Goal: Task Accomplishment & Management: Manage account settings

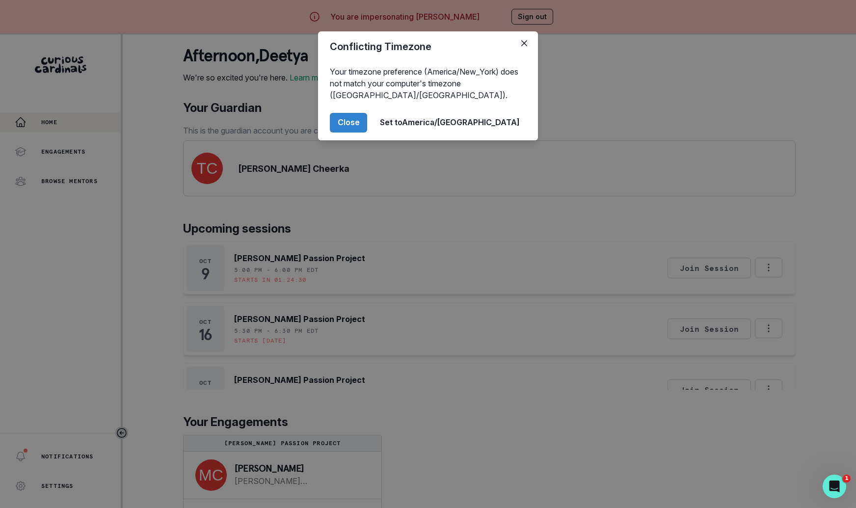
click at [252, 325] on div "Conflicting Timezone Your timezone preference (America/New_York) does not match…" at bounding box center [428, 254] width 856 height 508
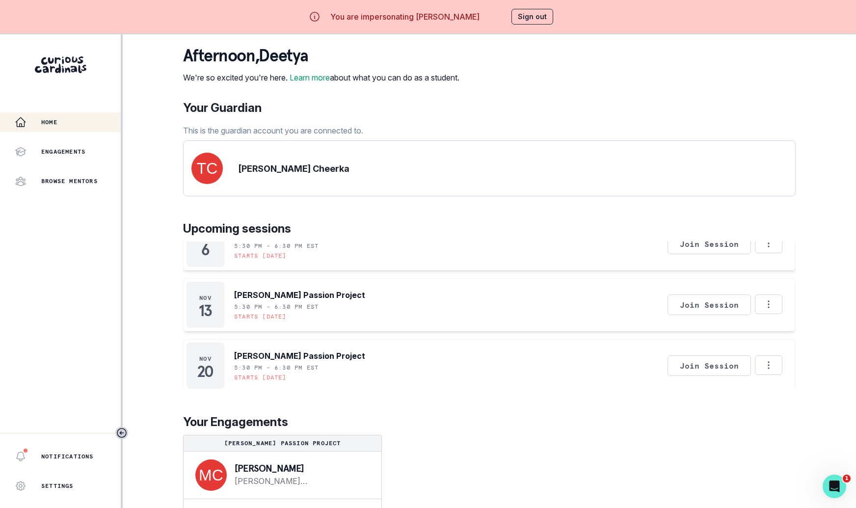
scroll to position [7, 0]
drag, startPoint x: 314, startPoint y: 473, endPoint x: 230, endPoint y: 472, distance: 84.0
click at [230, 472] on div "[PERSON_NAME] [PERSON_NAME][EMAIL_ADDRESS][PERSON_NAME][DOMAIN_NAME]" at bounding box center [283, 475] width 198 height 47
copy p "[PERSON_NAME]"
click at [556, 24] on div "You are impersonating [PERSON_NAME] Sign out" at bounding box center [428, 17] width 279 height 24
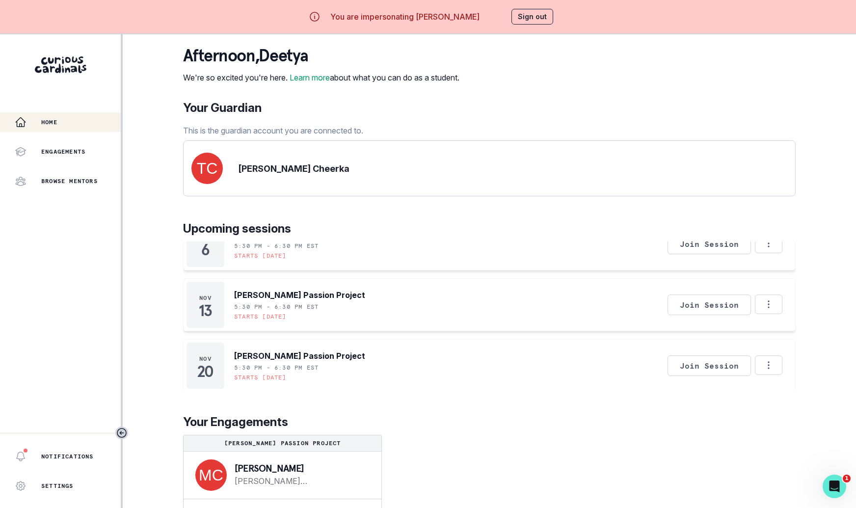
click at [538, 24] on button "Sign out" at bounding box center [533, 17] width 42 height 16
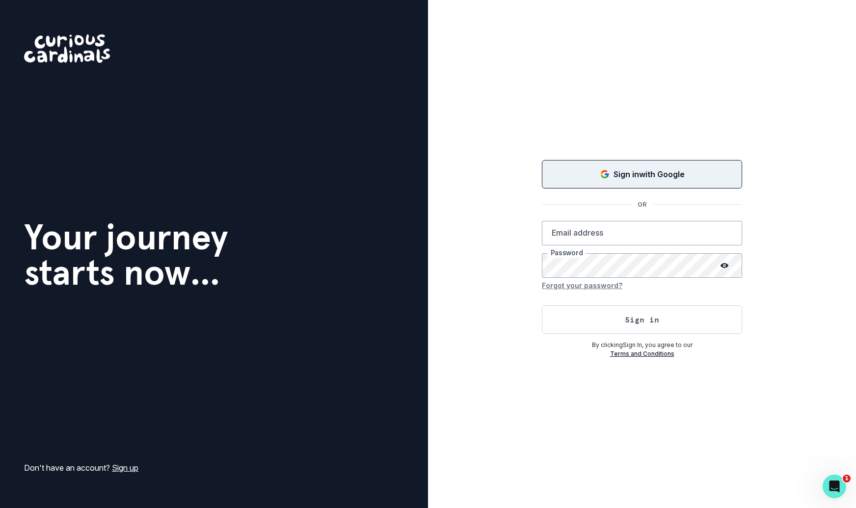
click at [592, 187] on button "Sign in with Google" at bounding box center [642, 174] width 200 height 28
